Goal: Task Accomplishment & Management: Complete application form

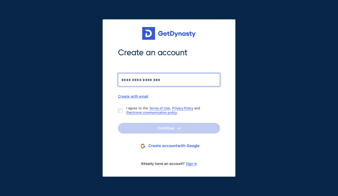
click at [162, 82] on input "Create an account" at bounding box center [169, 79] width 102 height 13
type input "**********"
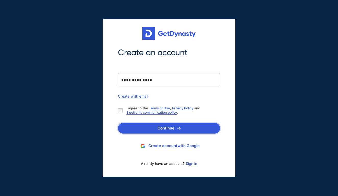
click at [166, 129] on button "Continue" at bounding box center [169, 128] width 102 height 11
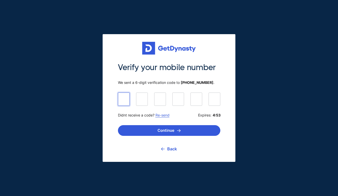
click at [122, 99] on input at bounding box center [169, 99] width 102 height 13
type input "******"
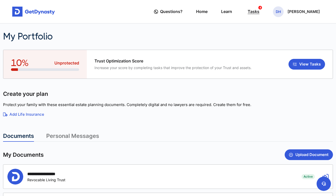
click at [259, 12] on div "Tasks 4" at bounding box center [253, 11] width 12 height 9
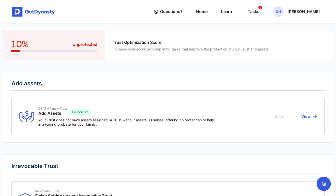
click at [207, 12] on link "Home" at bounding box center [201, 11] width 11 height 15
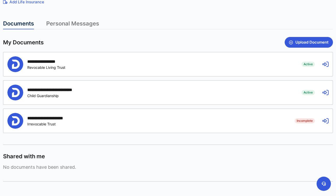
scroll to position [116, 0]
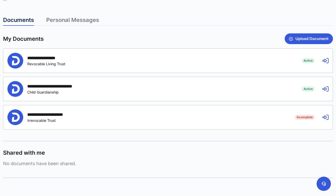
click at [327, 62] on icon at bounding box center [325, 61] width 6 height 6
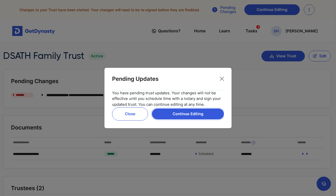
click at [190, 115] on button "Continue Editing" at bounding box center [188, 114] width 72 height 11
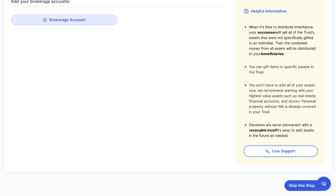
scroll to position [140, 0]
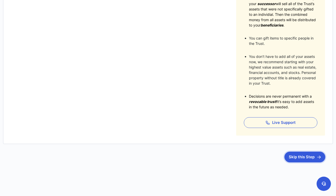
click at [297, 154] on button "Skip this Step" at bounding box center [304, 157] width 41 height 11
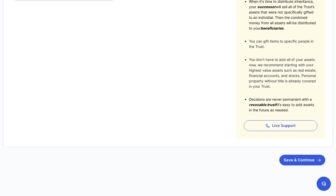
scroll to position [140, 0]
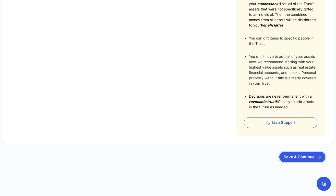
click at [298, 159] on button "Save & Continue" at bounding box center [302, 157] width 46 height 11
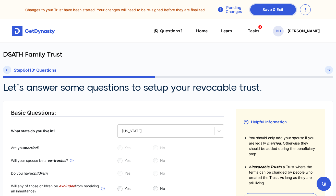
click at [264, 11] on link "Save & Exit" at bounding box center [273, 9] width 46 height 11
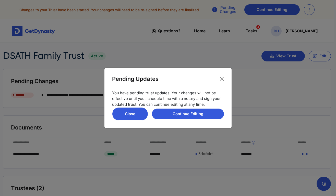
click at [138, 112] on button "Close" at bounding box center [130, 113] width 36 height 13
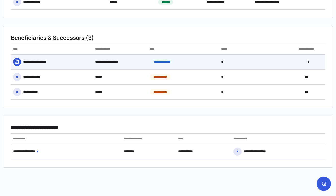
scroll to position [229, 0]
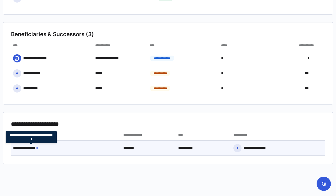
click at [37, 146] on icon at bounding box center [36, 148] width 1 height 4
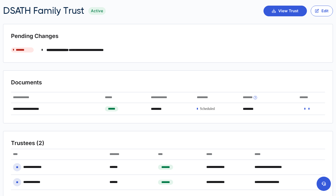
scroll to position [35, 0]
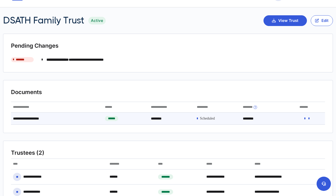
click at [309, 118] on icon at bounding box center [308, 119] width 1 height 4
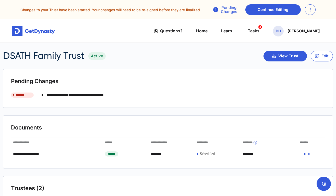
scroll to position [0, 0]
click at [313, 10] on button "button" at bounding box center [310, 9] width 11 height 11
click at [294, 24] on link "Discard Changes" at bounding box center [294, 22] width 42 height 8
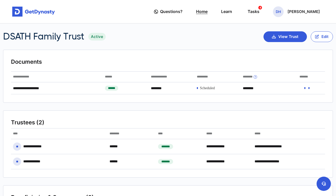
click at [206, 11] on link "Home" at bounding box center [201, 11] width 11 height 15
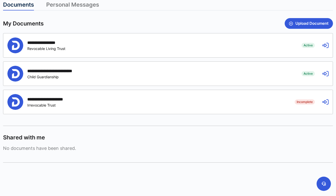
scroll to position [131, 0]
click at [264, 99] on div "**********" at bounding box center [146, 102] width 279 height 16
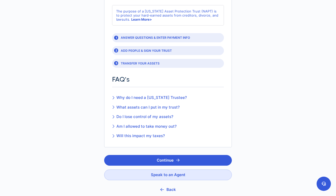
scroll to position [57, 0]
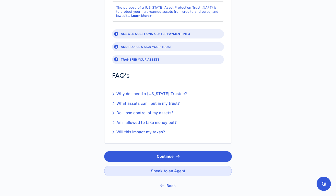
click at [174, 184] on button "Back" at bounding box center [168, 185] width 128 height 11
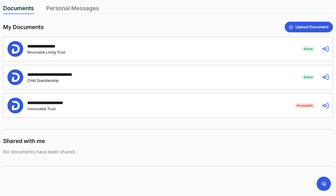
scroll to position [126, 0]
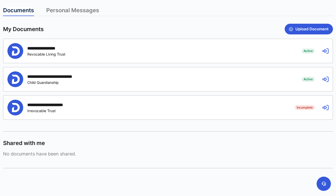
click at [326, 79] on icon at bounding box center [325, 79] width 6 height 6
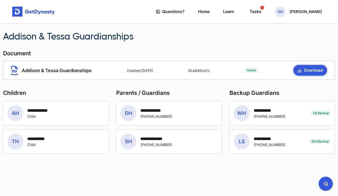
click at [304, 70] on button "Download" at bounding box center [310, 70] width 34 height 11
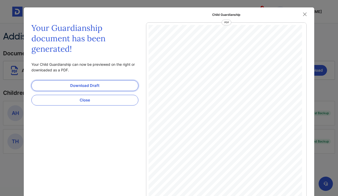
click at [87, 86] on link "Download Draft" at bounding box center [84, 85] width 107 height 11
